Goal: Information Seeking & Learning: Check status

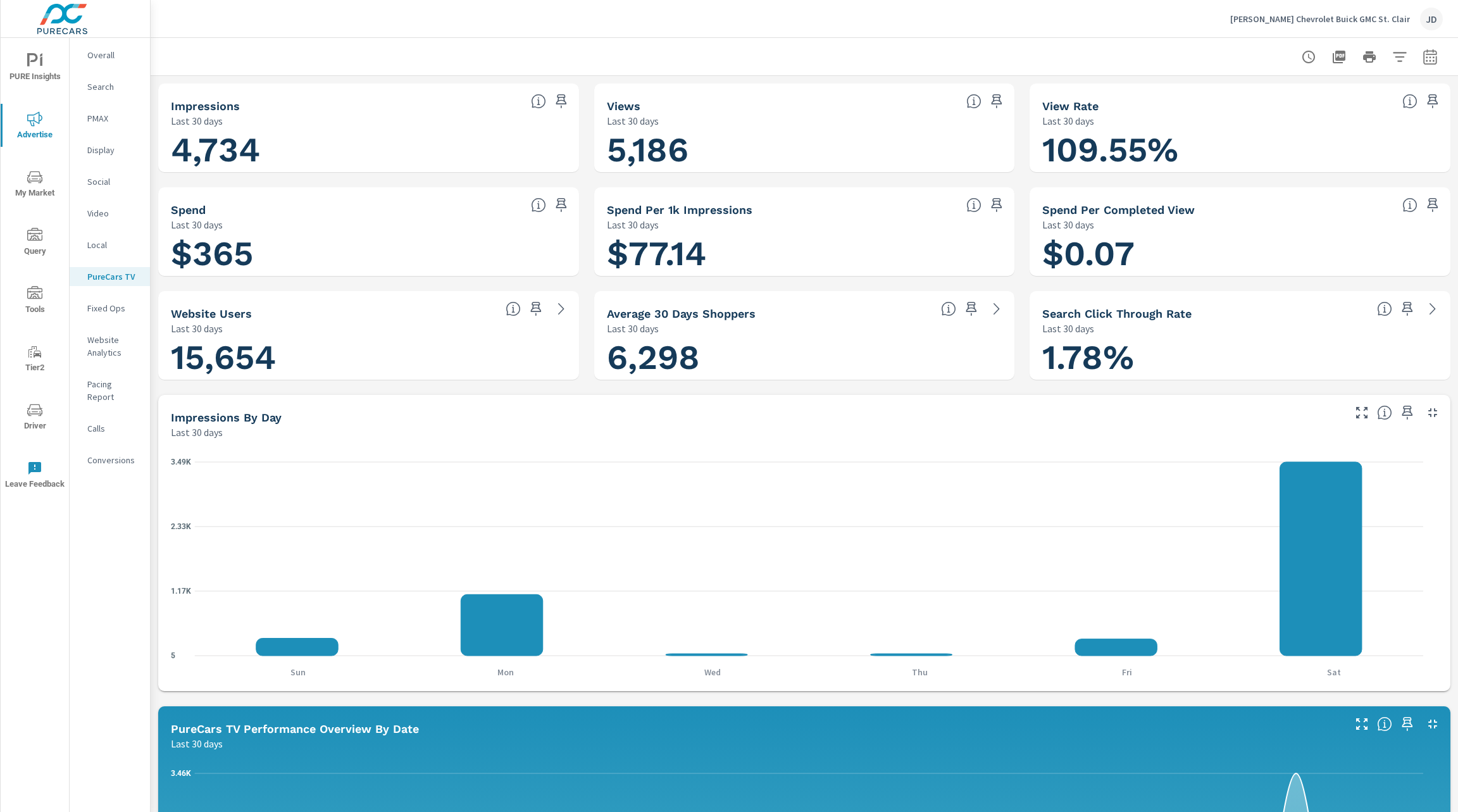
click at [1423, 62] on icon "button" at bounding box center [1430, 57] width 15 height 15
click at [1347, 109] on select "Custom [DATE] Last week Last 7 days Last 14 days Last 30 days Last 45 days Last…" at bounding box center [1314, 110] width 127 height 25
click at [1251, 98] on select "Custom [DATE] Last week Last 7 days Last 14 days Last 30 days Last 45 days Last…" at bounding box center [1314, 110] width 127 height 25
select select "Month to date"
click at [1300, 185] on span "Apply" at bounding box center [1286, 179] width 52 height 12
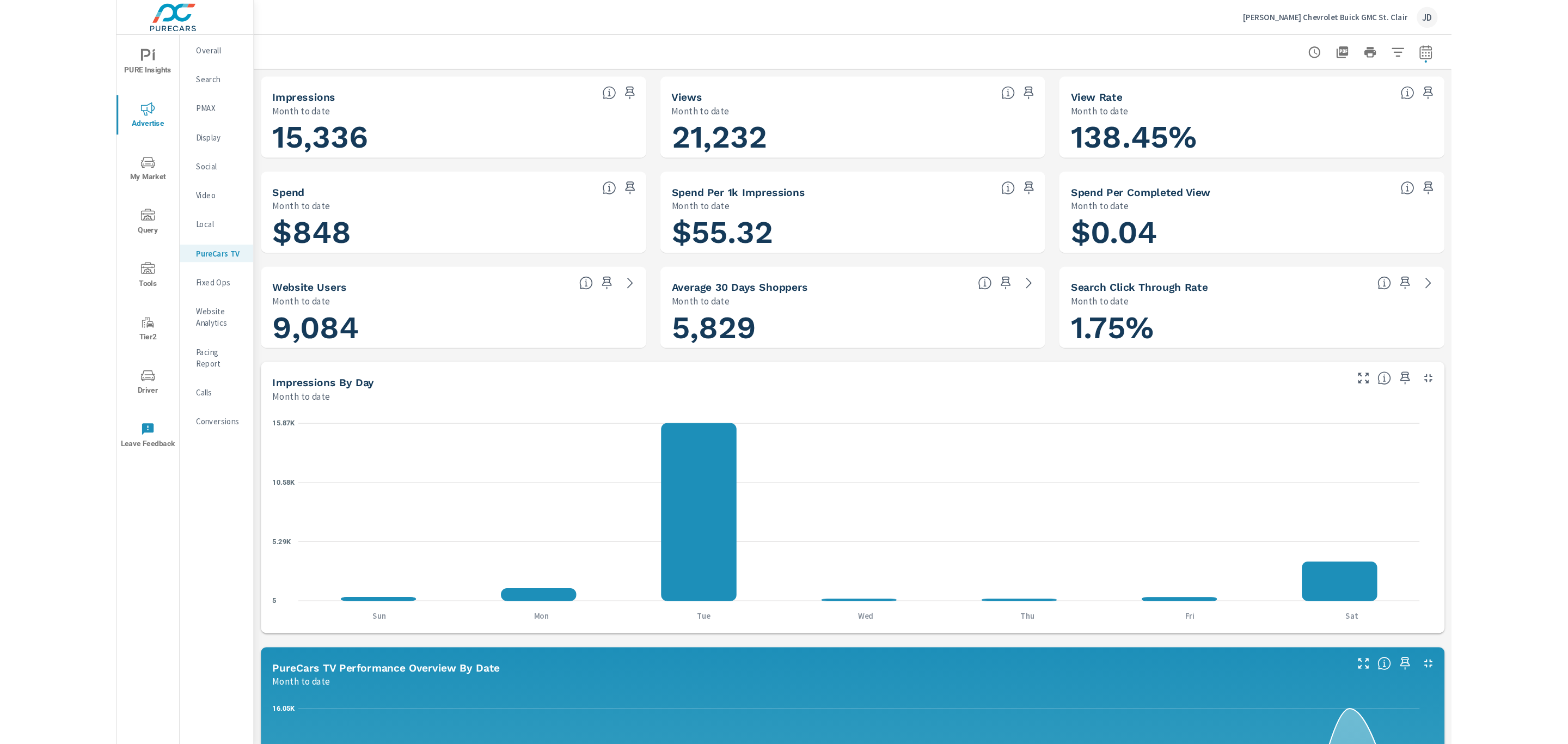
scroll to position [3, 0]
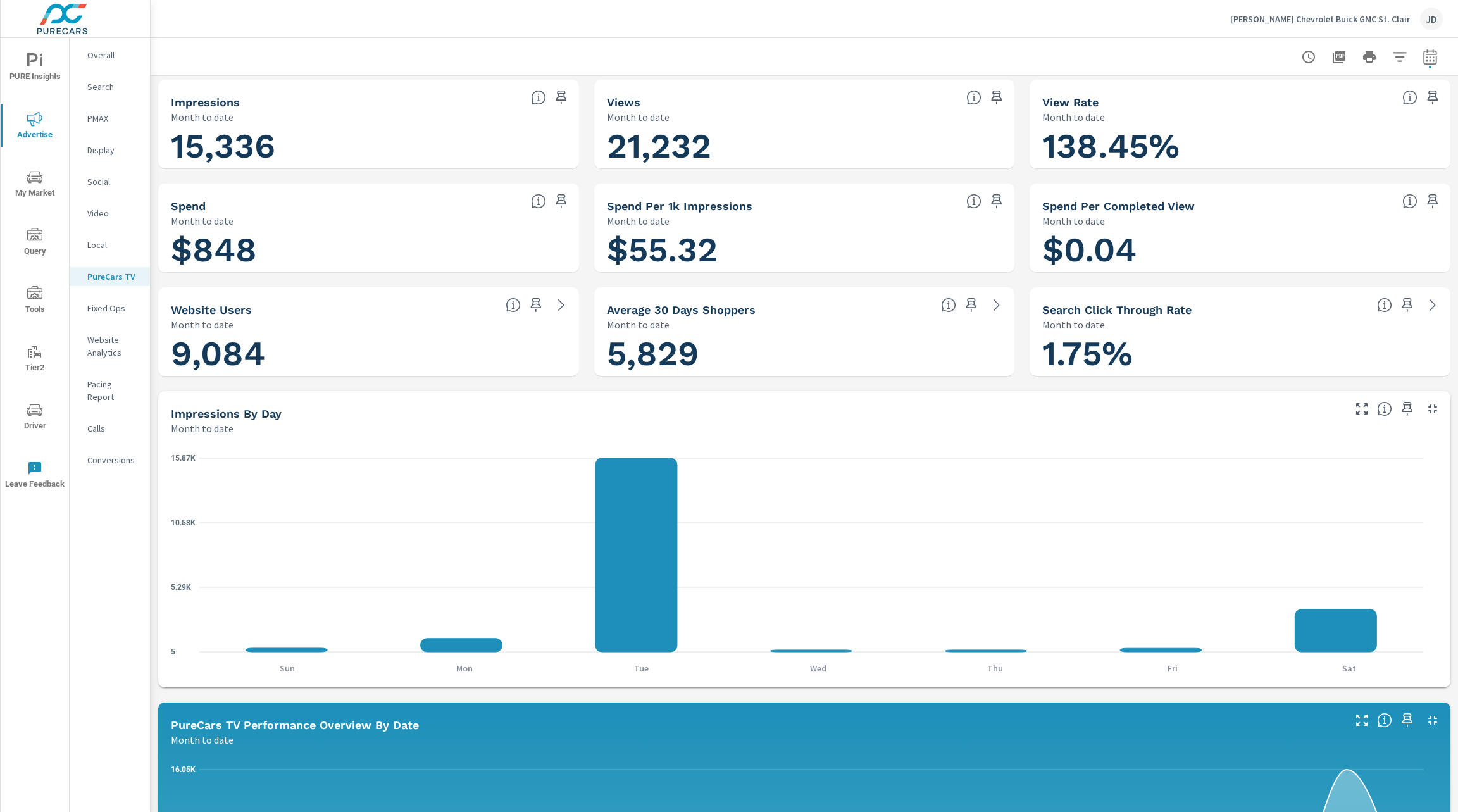
click at [954, 237] on h1 "$55.32" at bounding box center [804, 250] width 395 height 43
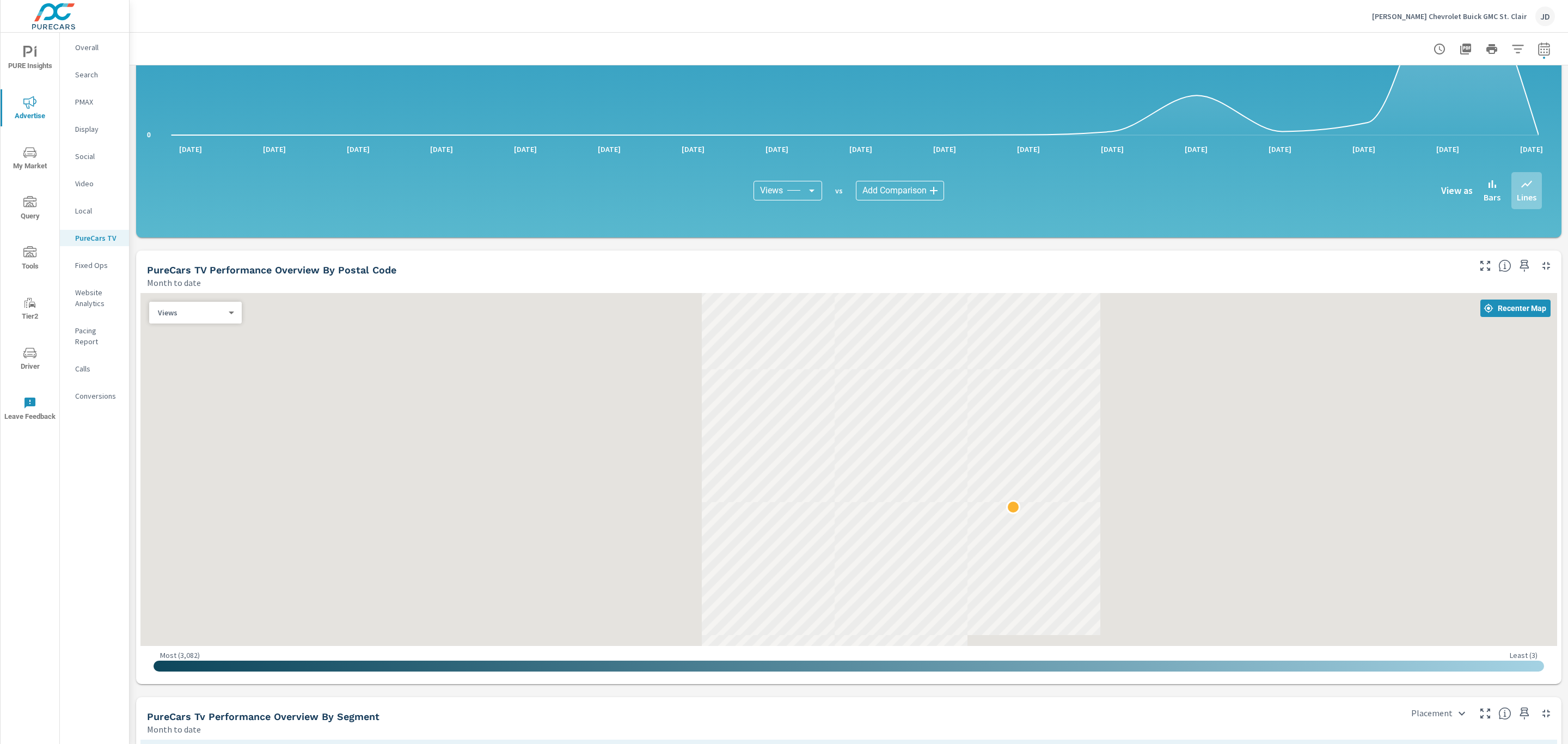
scroll to position [719, 0]
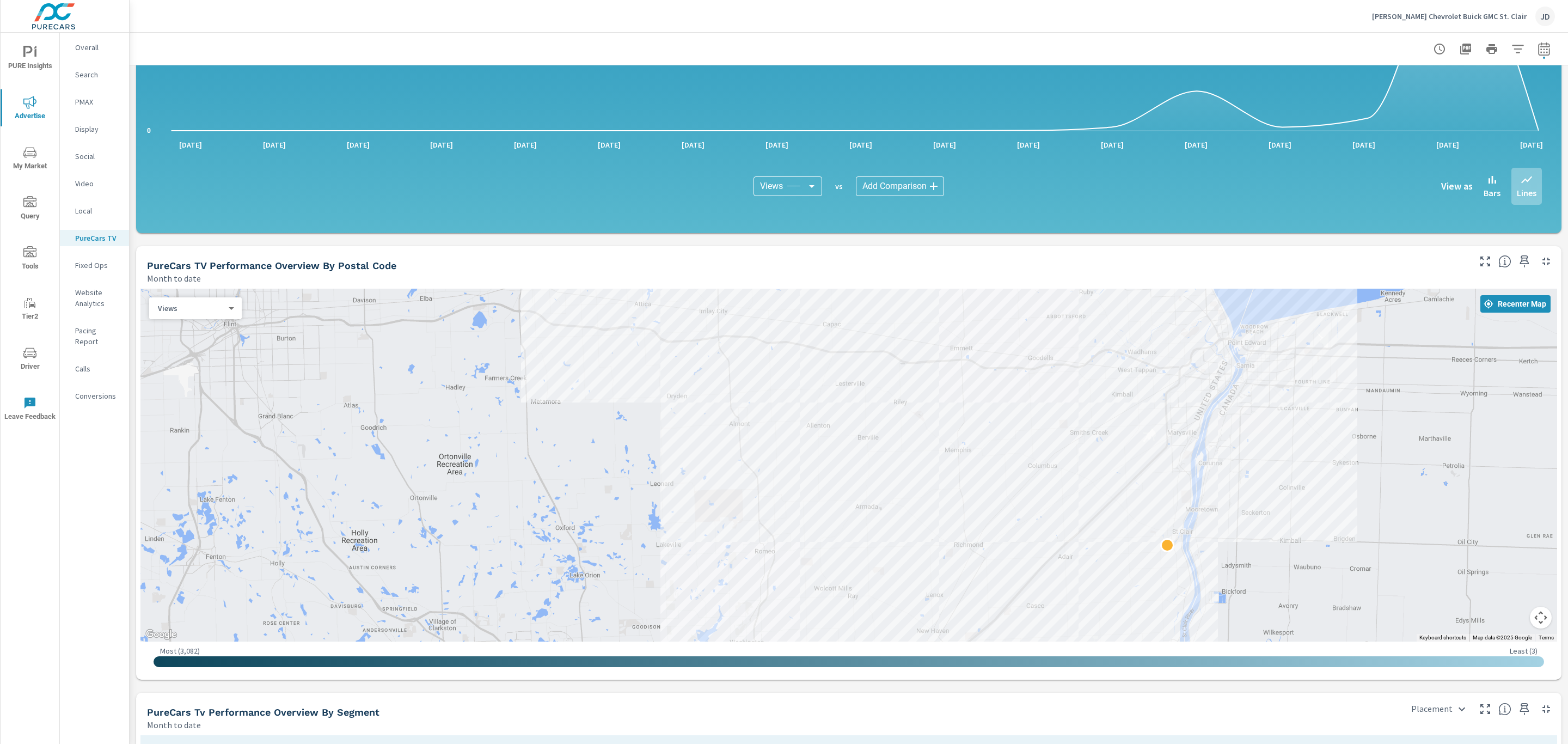
drag, startPoint x: 846, startPoint y: 397, endPoint x: 827, endPoint y: 325, distance: 74.5
click at [827, 325] on div at bounding box center [849, 465] width 1416 height 353
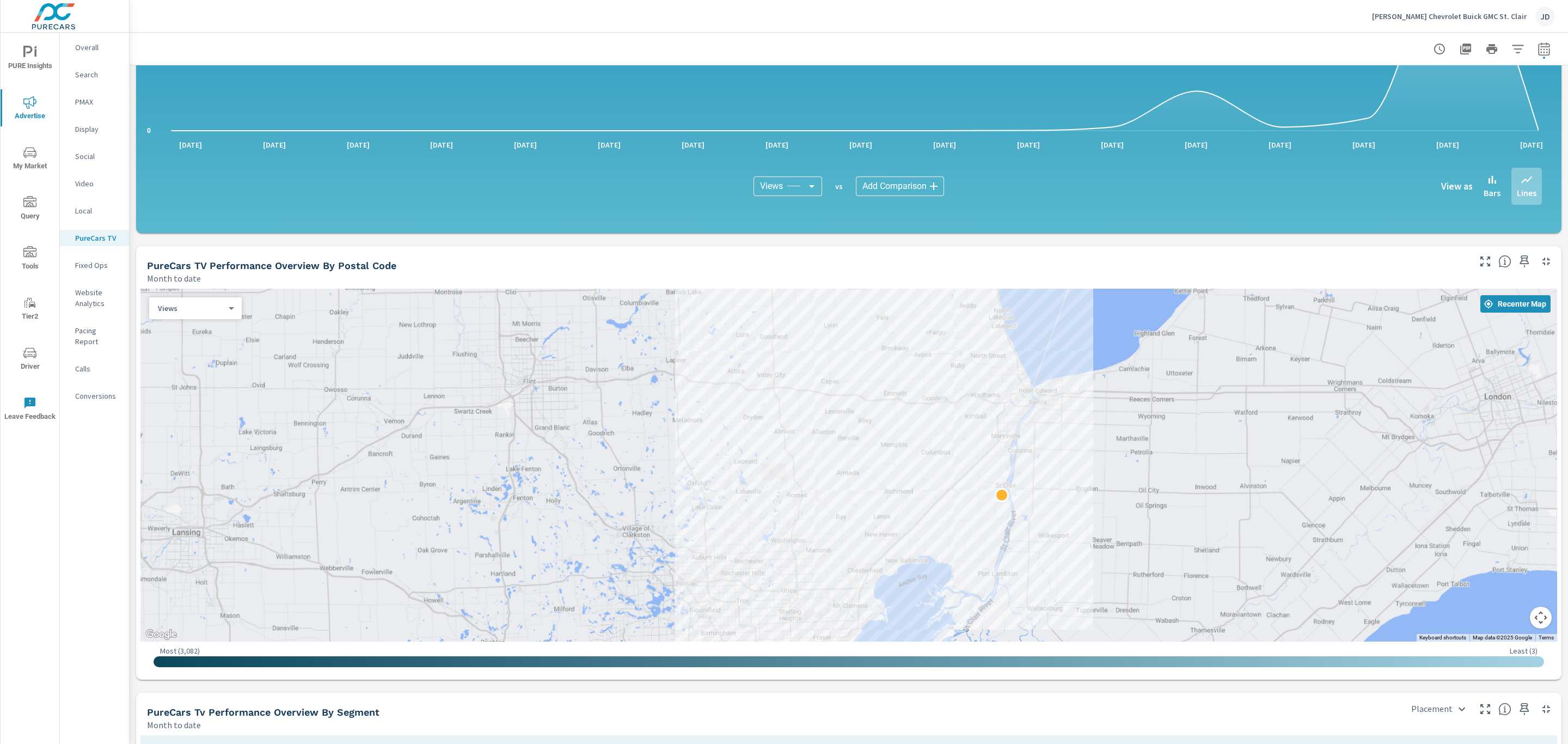
drag, startPoint x: 827, startPoint y: 325, endPoint x: 830, endPoint y: 397, distance: 72.1
click at [830, 397] on div at bounding box center [849, 465] width 1416 height 353
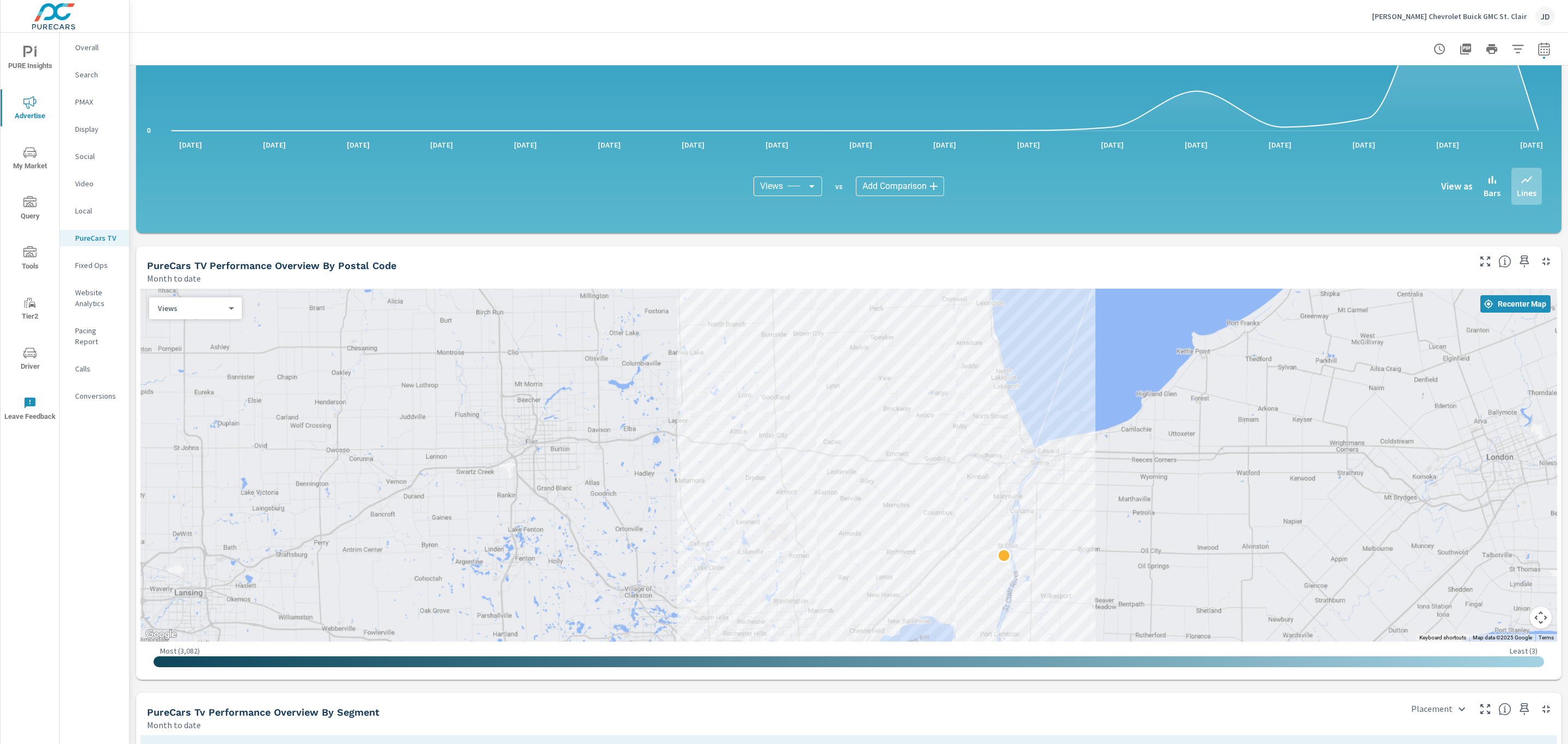
drag, startPoint x: 1002, startPoint y: 358, endPoint x: 1003, endPoint y: 428, distance: 70.0
click at [1003, 428] on div at bounding box center [849, 465] width 1416 height 353
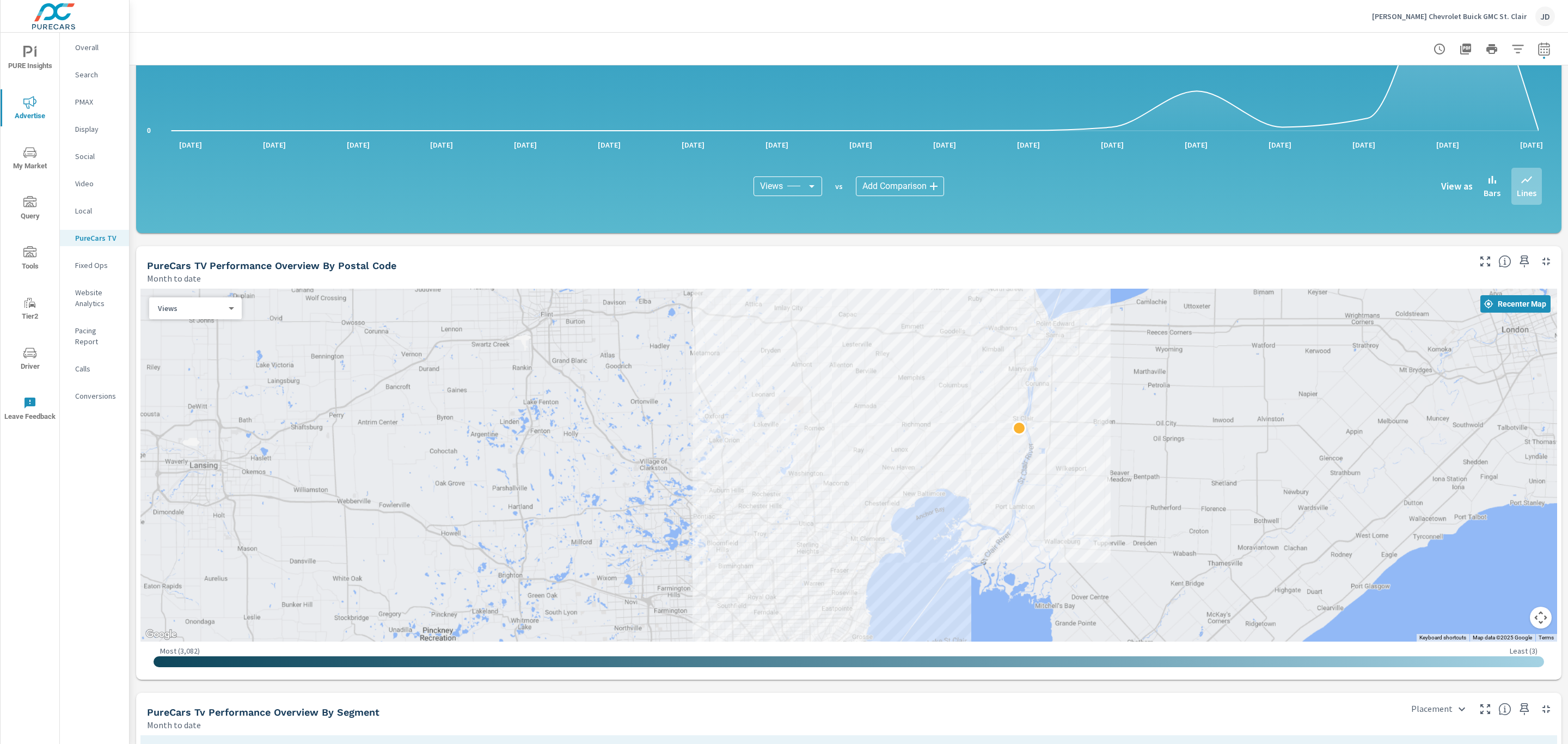
drag, startPoint x: 998, startPoint y: 472, endPoint x: 1016, endPoint y: 337, distance: 136.2
click at [1016, 337] on div at bounding box center [1389, 627] width 1045 height 588
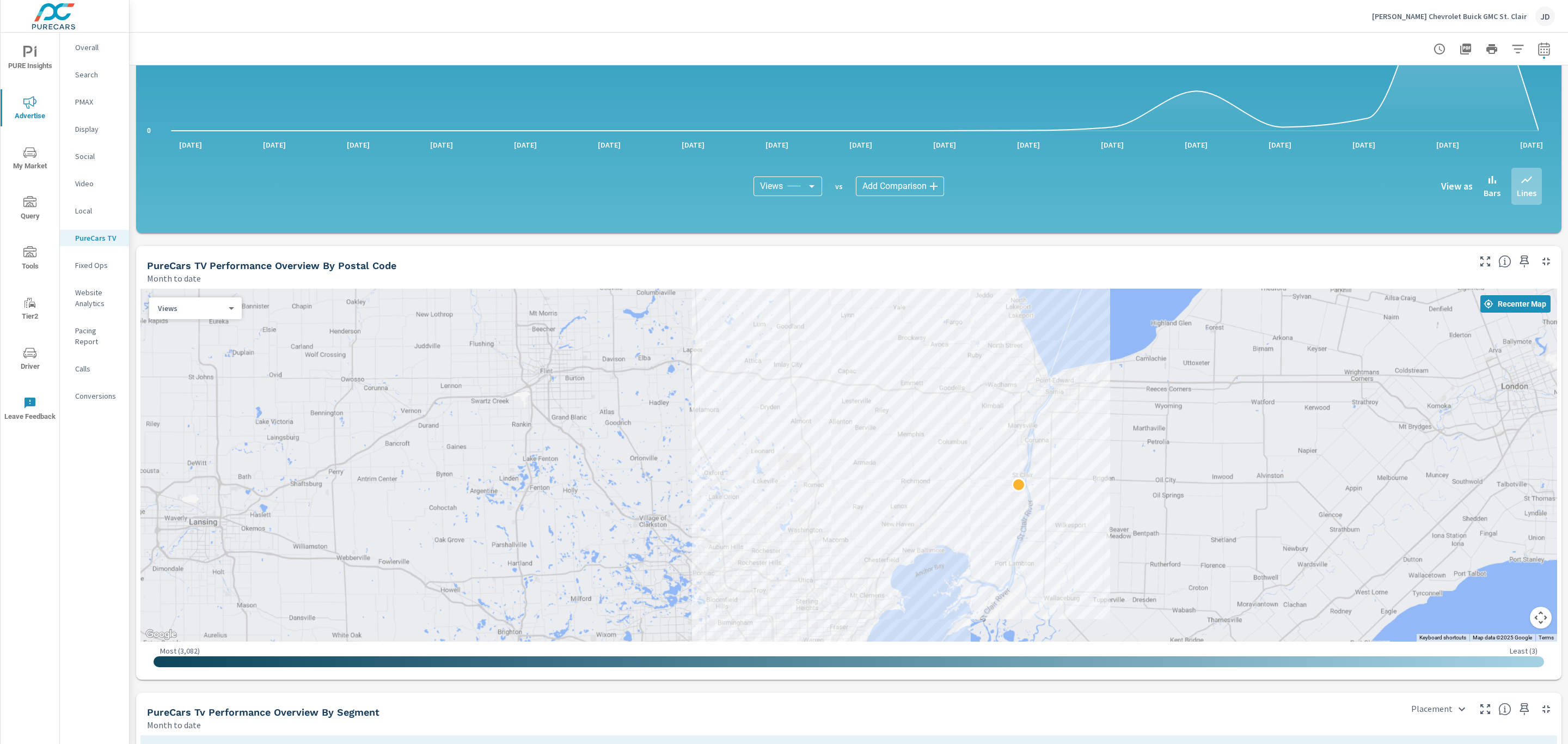
drag, startPoint x: 1010, startPoint y: 350, endPoint x: 1009, endPoint y: 412, distance: 62.0
click at [1009, 412] on div at bounding box center [849, 465] width 1416 height 353
click at [1018, 362] on div at bounding box center [849, 465] width 1416 height 353
click at [1018, 356] on div at bounding box center [849, 465] width 1416 height 353
click at [224, 304] on body "PURE Insights Advertise My Market Query Tools Tier2 Driver Leave Feedback Overa…" at bounding box center [784, 372] width 1568 height 744
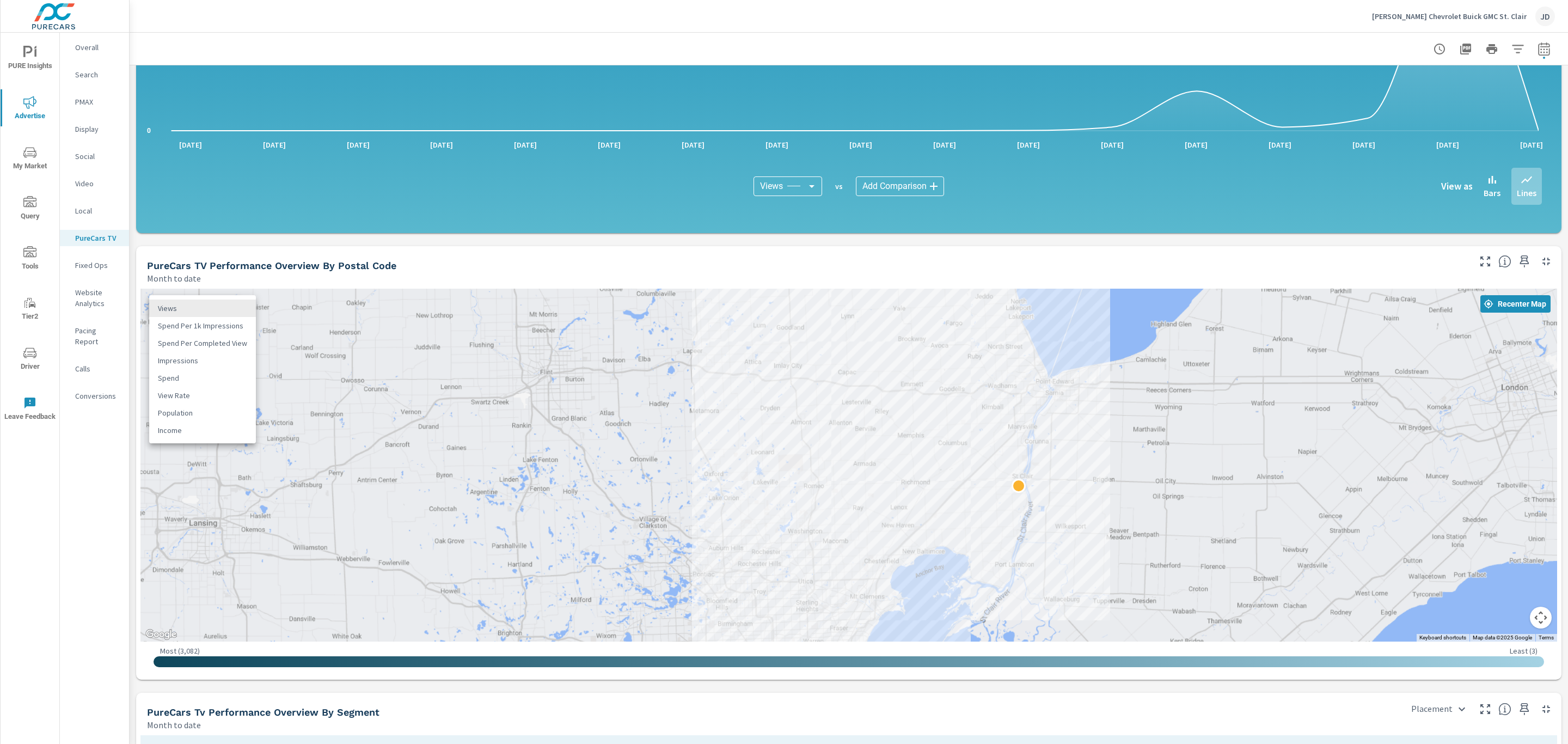
click at [213, 357] on li "Impressions" at bounding box center [202, 360] width 107 height 18
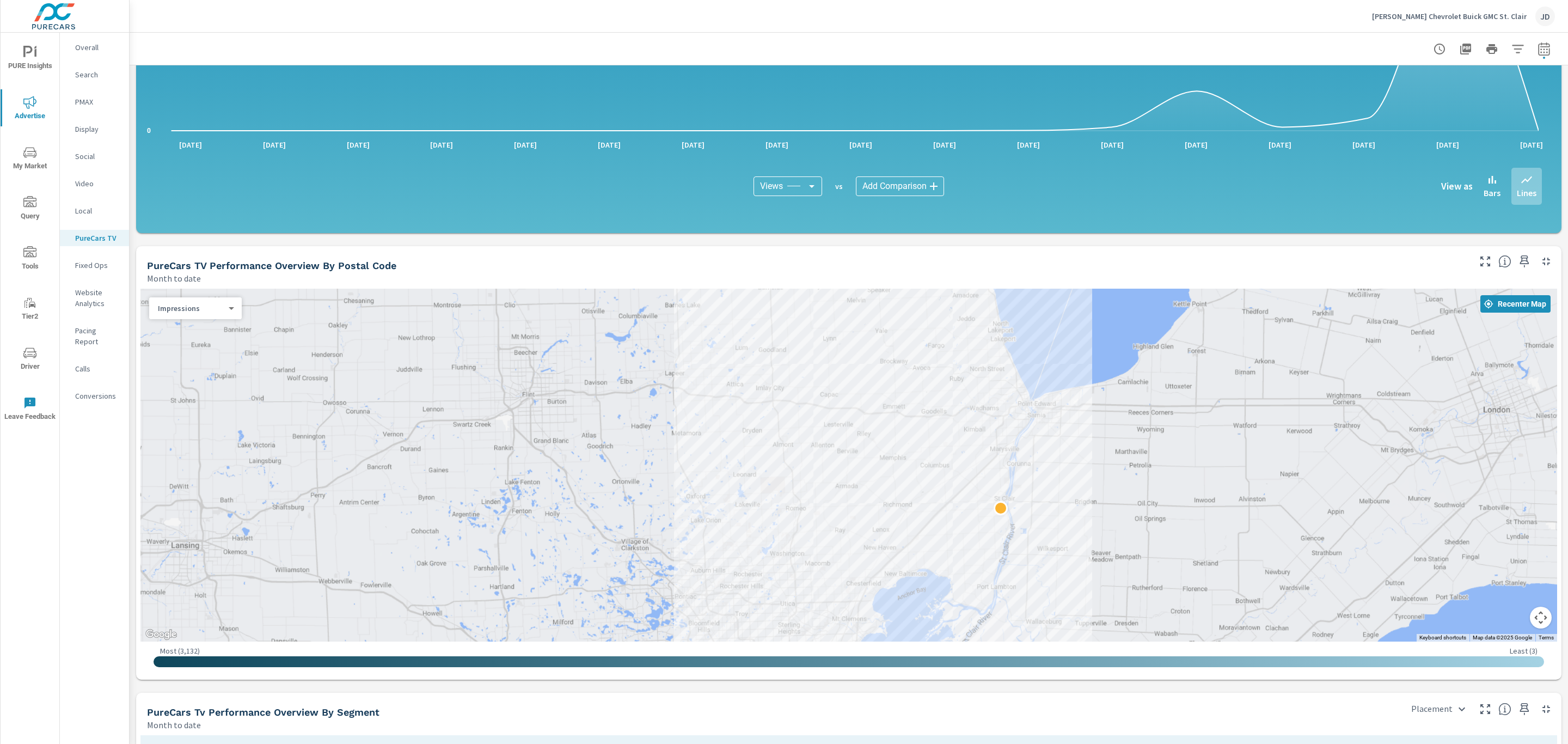
drag, startPoint x: 982, startPoint y: 391, endPoint x: 964, endPoint y: 416, distance: 30.8
click at [964, 416] on div at bounding box center [849, 465] width 1416 height 353
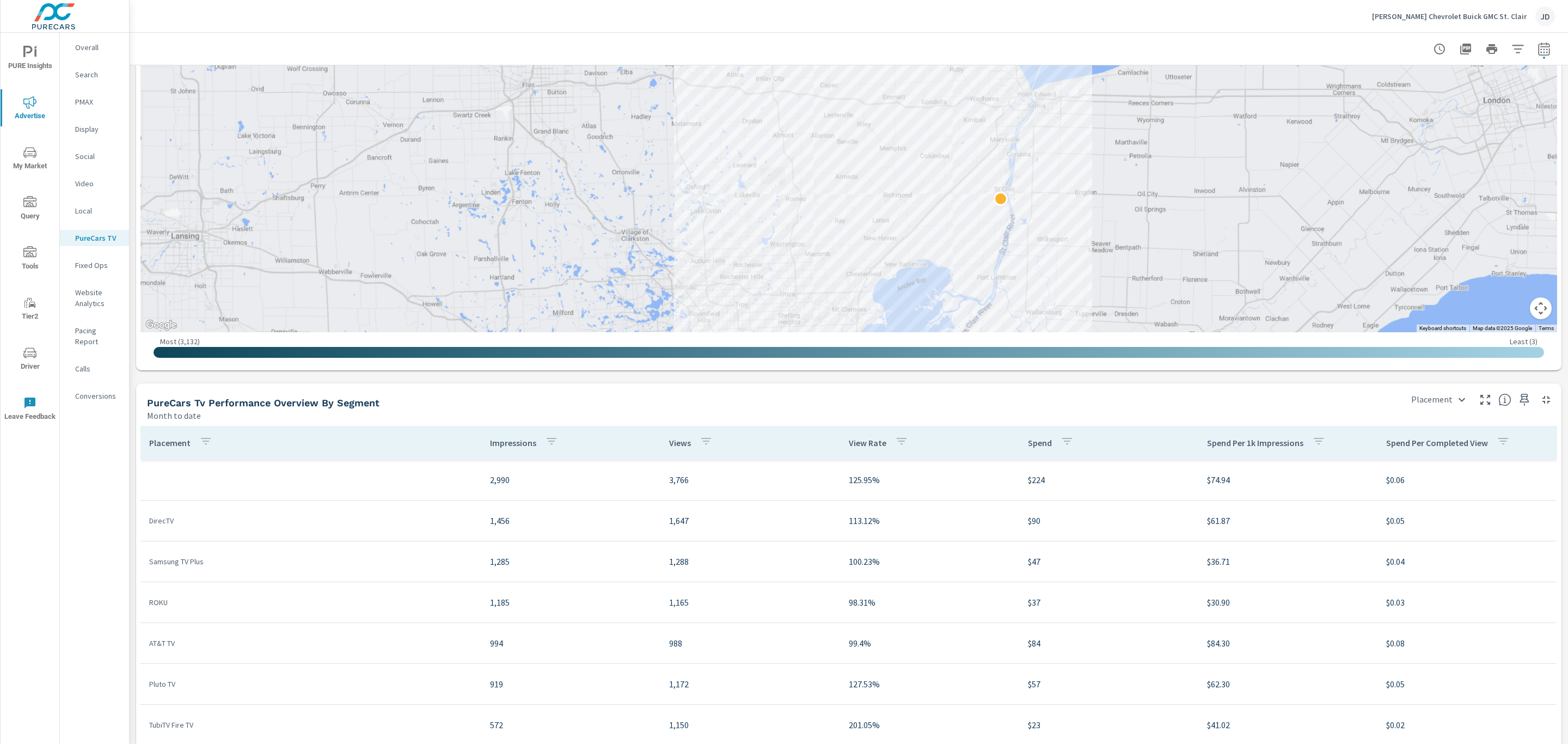
scroll to position [1044, 0]
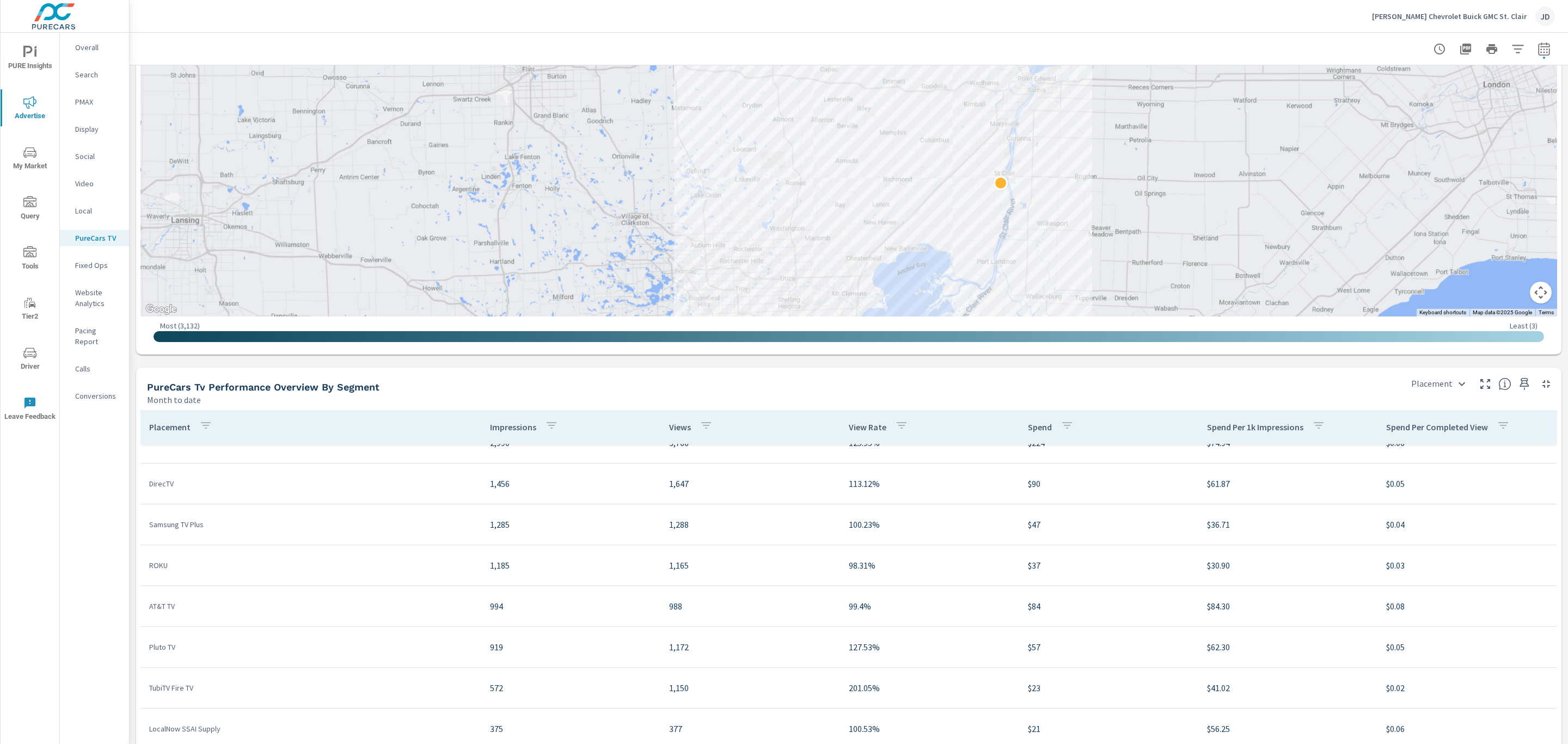
scroll to position [64, 0]
